Goal: Task Accomplishment & Management: Complete application form

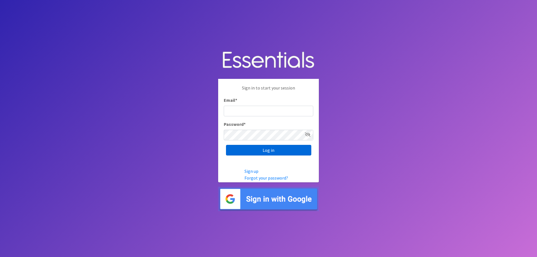
type input "[PERSON_NAME][EMAIL_ADDRESS][PERSON_NAME][DOMAIN_NAME]"
click at [287, 150] on input "Log in" at bounding box center [268, 150] width 85 height 11
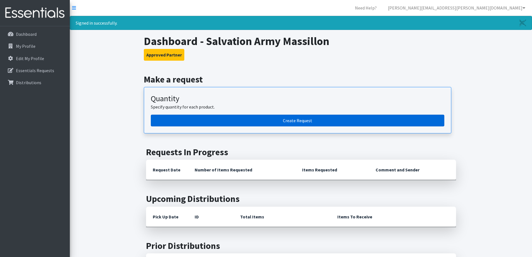
click at [301, 121] on link "Create Request" at bounding box center [298, 121] width 294 height 12
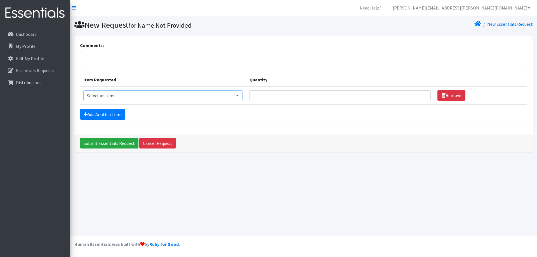
click at [242, 94] on select "Select an item Adult XXX Large Adult Large Adult XX Large Adult Medium Adult Sm…" at bounding box center [163, 95] width 160 height 11
select select "414"
click at [83, 90] on select "Select an item Adult XXX Large Adult Large Adult XX Large Adult Medium Adult Sm…" at bounding box center [163, 95] width 160 height 11
click at [257, 96] on input "Quantity" at bounding box center [339, 95] width 181 height 11
click at [420, 94] on input "1" at bounding box center [339, 95] width 181 height 11
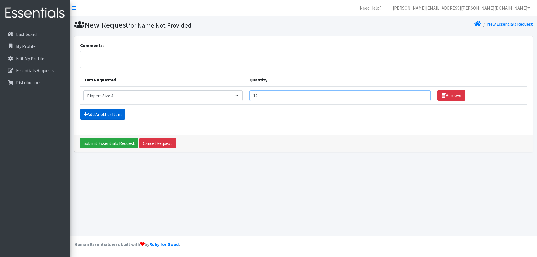
type input "12"
click at [112, 115] on link "Add Another Item" at bounding box center [102, 114] width 45 height 11
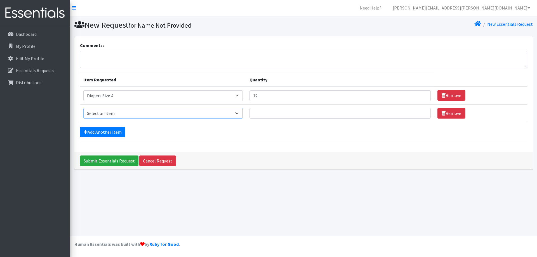
click at [240, 113] on select "Select an item Adult XXX Large Adult Large Adult XX Large Adult Medium Adult Sm…" at bounding box center [163, 113] width 160 height 11
select select "415"
click at [83, 108] on select "Select an item Adult XXX Large Adult Large Adult XX Large Adult Medium Adult Sm…" at bounding box center [163, 113] width 160 height 11
click at [255, 112] on input "Quantity" at bounding box center [339, 113] width 181 height 11
type input "20"
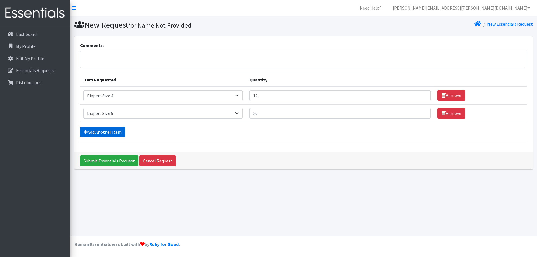
click at [110, 130] on link "Add Another Item" at bounding box center [102, 132] width 45 height 11
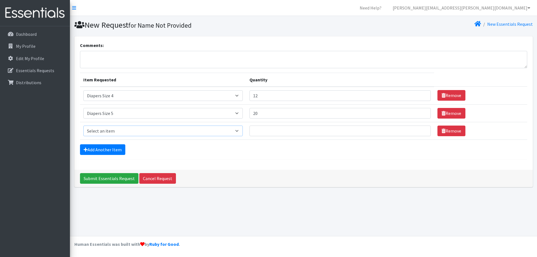
click at [240, 131] on select "Select an item Adult XXX Large Adult Large Adult XX Large Adult Medium Adult Sm…" at bounding box center [163, 130] width 160 height 11
select select "2929"
click at [83, 125] on select "Select an item Adult XXX Large Adult Large Adult XX Large Adult Medium Adult Sm…" at bounding box center [163, 130] width 160 height 11
click at [258, 128] on input "Quantity" at bounding box center [339, 130] width 181 height 11
type input "12"
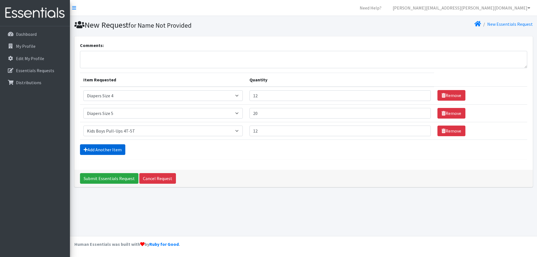
click at [111, 147] on link "Add Another Item" at bounding box center [102, 149] width 45 height 11
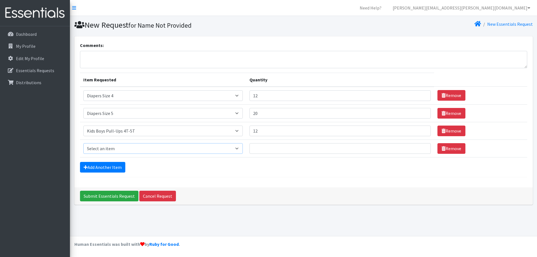
click at [241, 147] on select "Select an item Adult XXX Large Adult Large Adult XX Large Adult Medium Adult Sm…" at bounding box center [163, 148] width 160 height 11
select select "2928"
click at [83, 143] on select "Select an item Adult XXX Large Adult Large Adult XX Large Adult Medium Adult Sm…" at bounding box center [163, 148] width 160 height 11
click at [260, 151] on input "Quantity" at bounding box center [339, 148] width 181 height 11
type input "12"
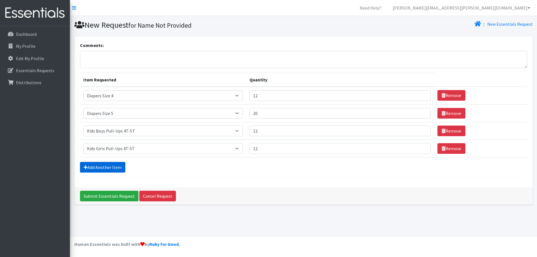
click at [93, 166] on link "Add Another Item" at bounding box center [102, 167] width 45 height 11
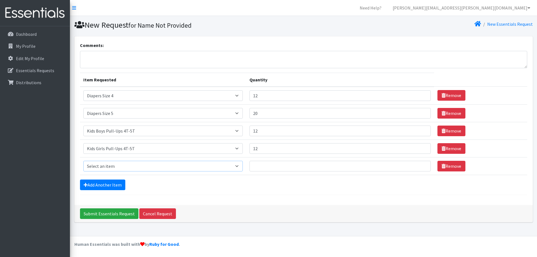
click at [241, 164] on select "Select an item Adult XXX Large Adult Large Adult XX Large Adult Medium Adult Sm…" at bounding box center [163, 166] width 160 height 11
select select "2925"
click at [83, 161] on select "Select an item Adult XXX Large Adult Large Adult XX Large Adult Medium Adult Sm…" at bounding box center [163, 166] width 160 height 11
click at [264, 167] on input "Quantity" at bounding box center [339, 166] width 181 height 11
type input "6"
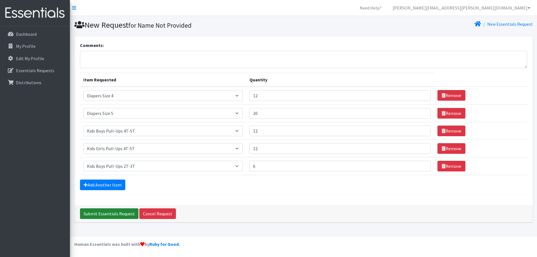
click at [101, 210] on input "Submit Essentials Request" at bounding box center [109, 213] width 58 height 11
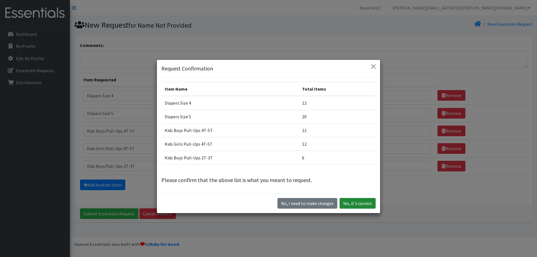
click at [357, 202] on button "Yes, it's correct" at bounding box center [357, 203] width 36 height 11
